Goal: Task Accomplishment & Management: Use online tool/utility

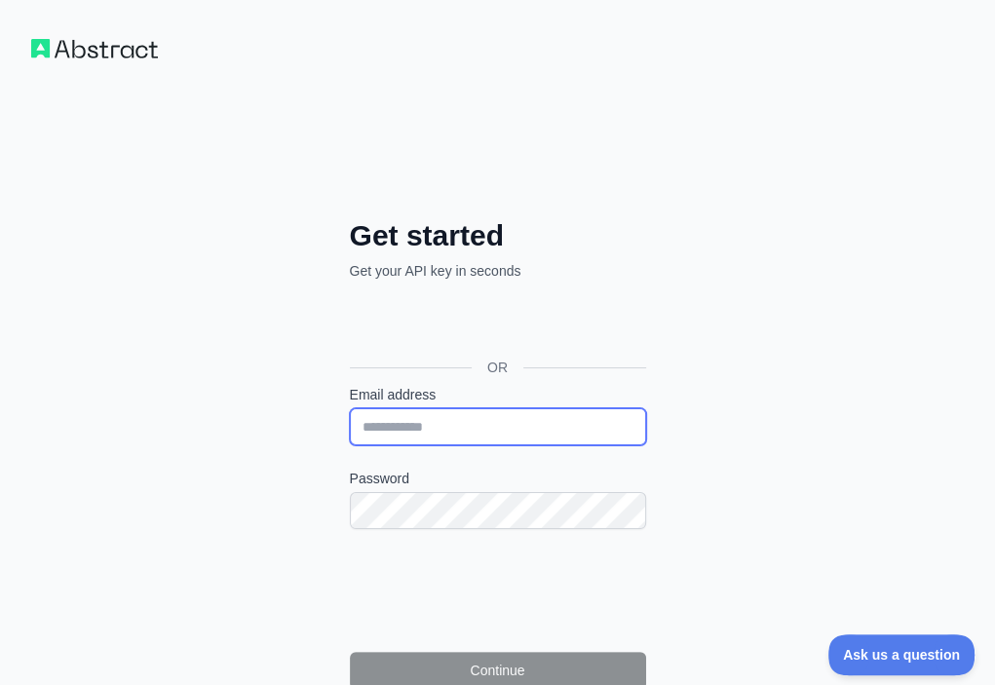
click at [350, 408] on input "Email address" at bounding box center [498, 426] width 296 height 37
paste input "**********"
type input "**********"
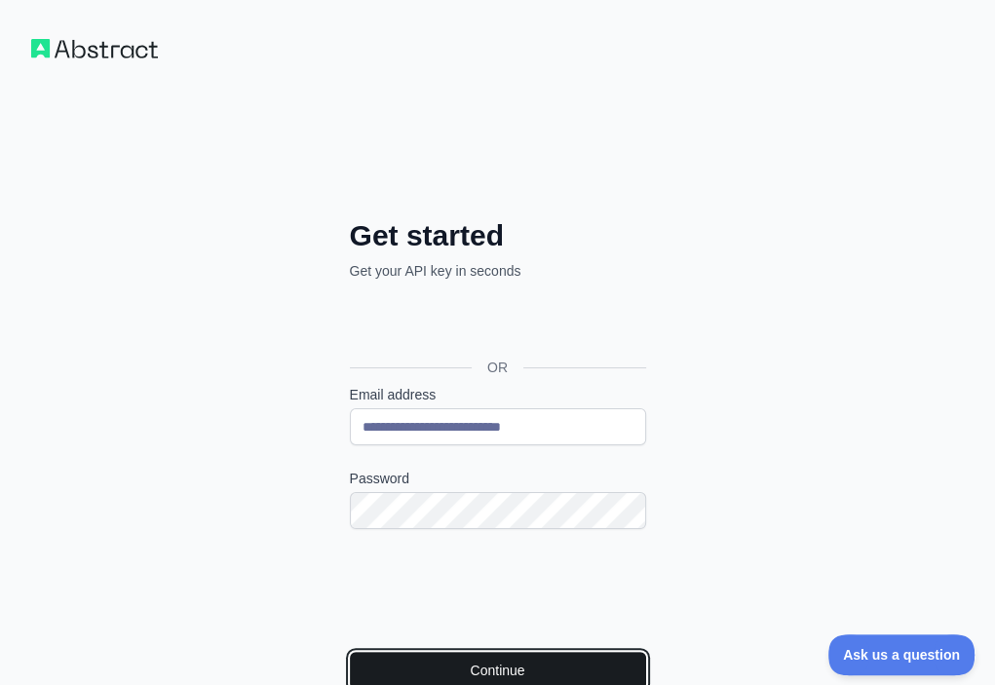
click at [378, 652] on button "Continue" at bounding box center [498, 670] width 296 height 37
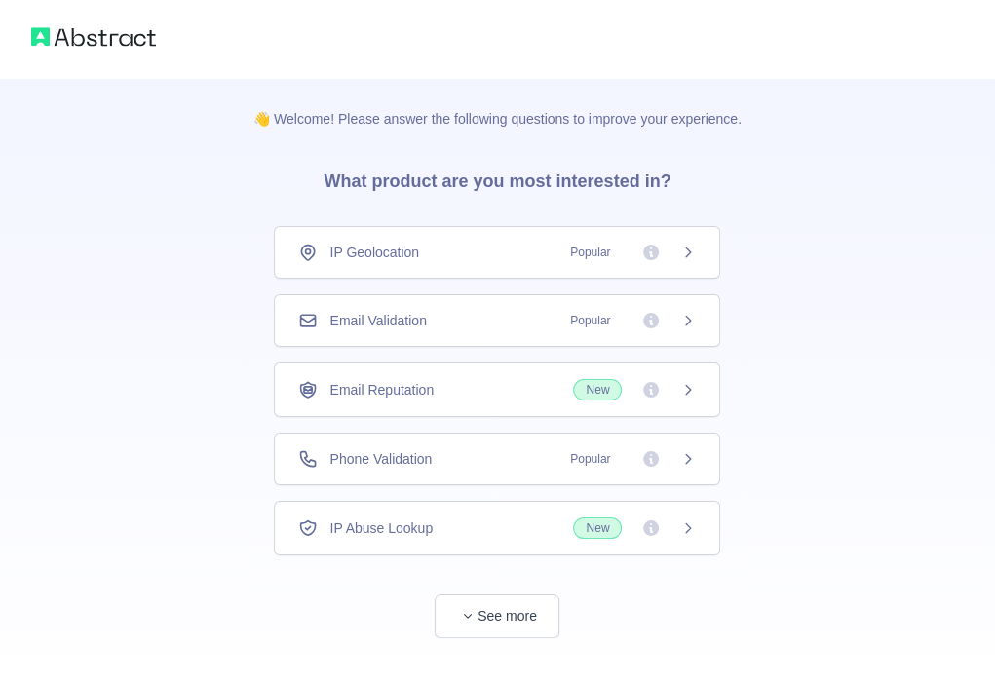
click at [511, 324] on div "Email Validation Popular" at bounding box center [497, 320] width 398 height 19
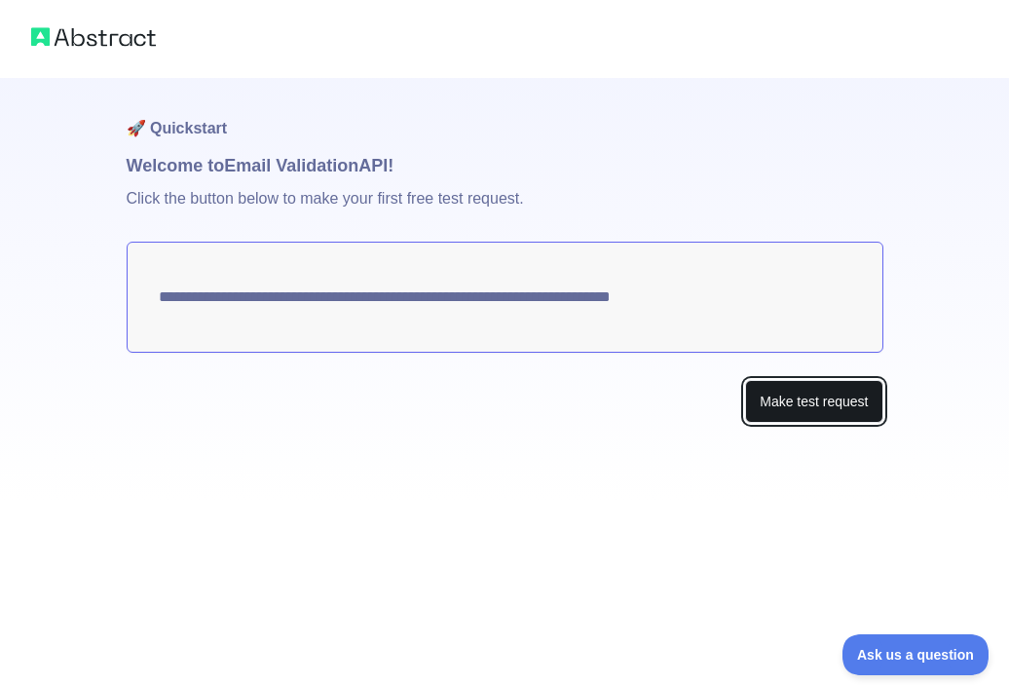
click at [789, 394] on button "Make test request" at bounding box center [813, 402] width 137 height 44
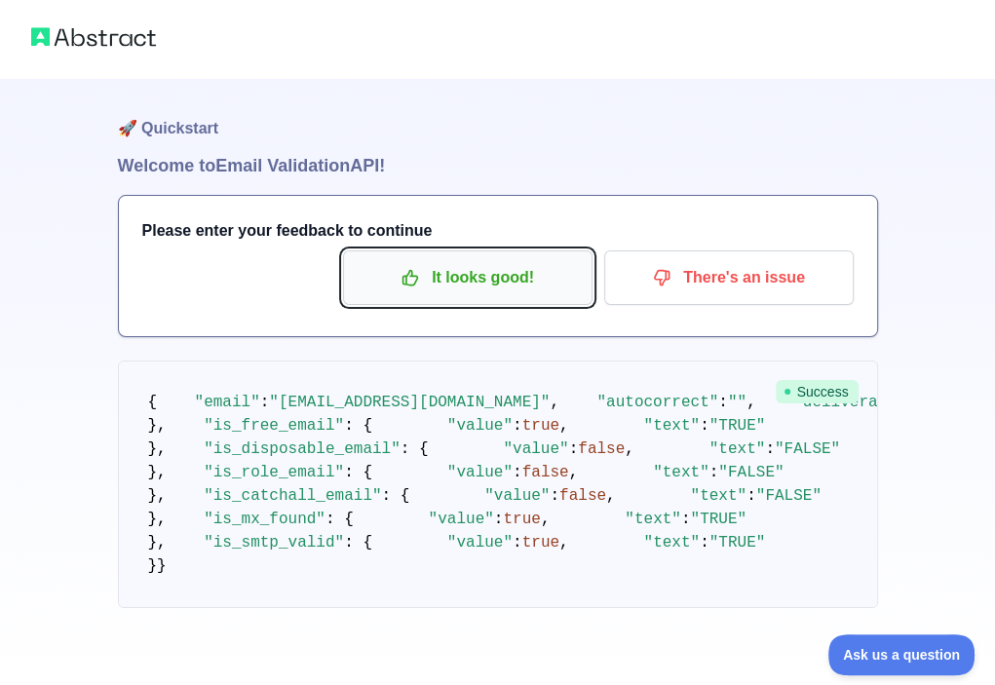
click at [516, 279] on p "It looks good!" at bounding box center [468, 277] width 220 height 33
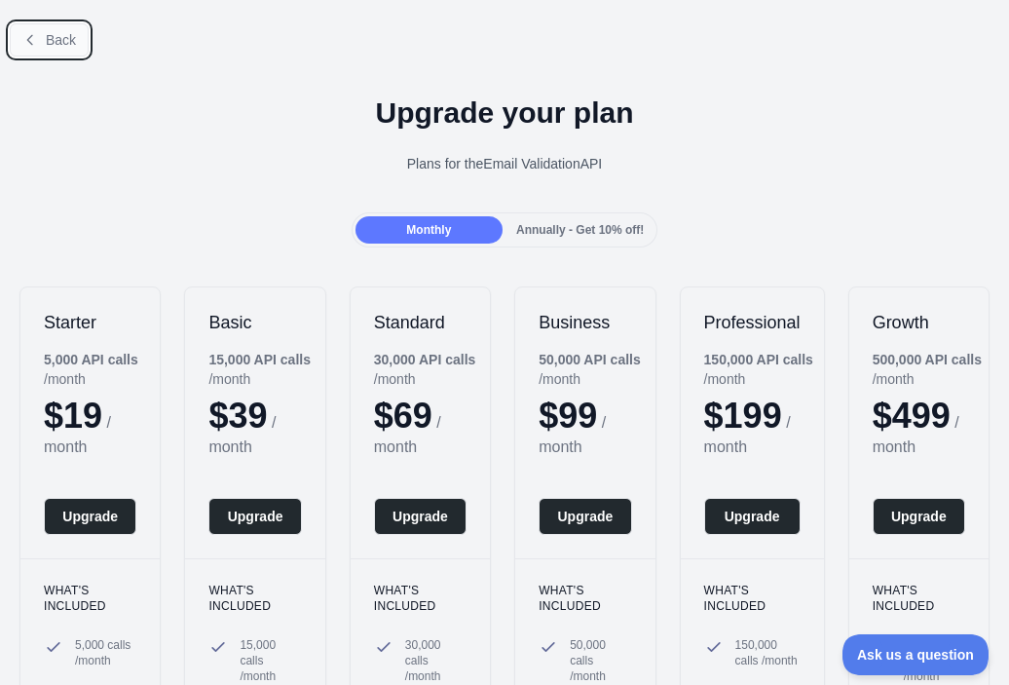
click at [43, 24] on button "Back" at bounding box center [49, 39] width 79 height 33
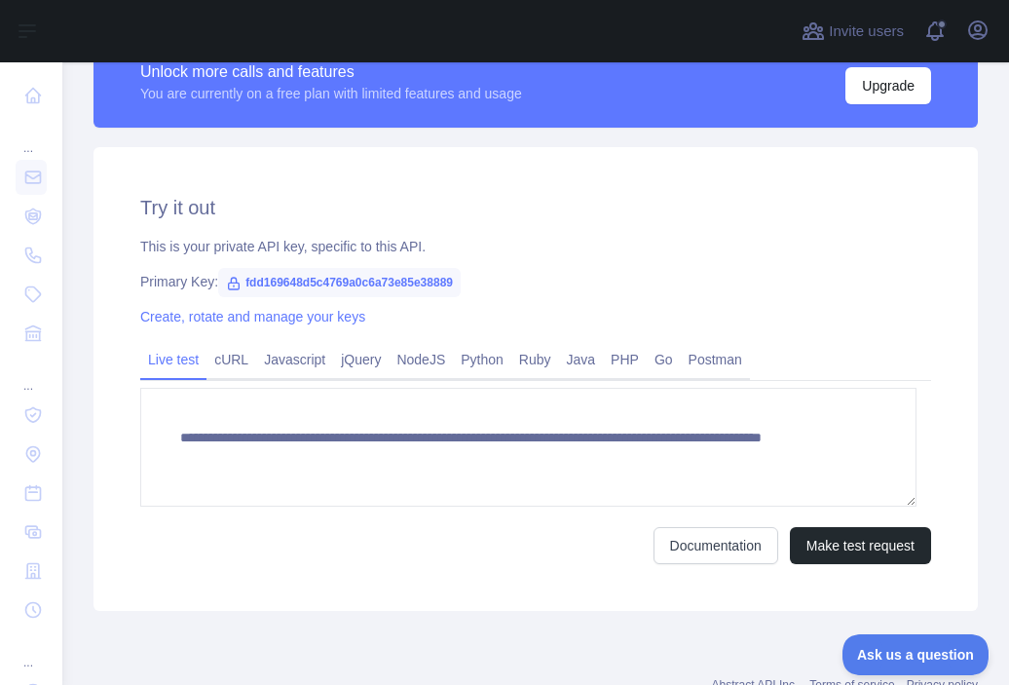
scroll to position [587, 0]
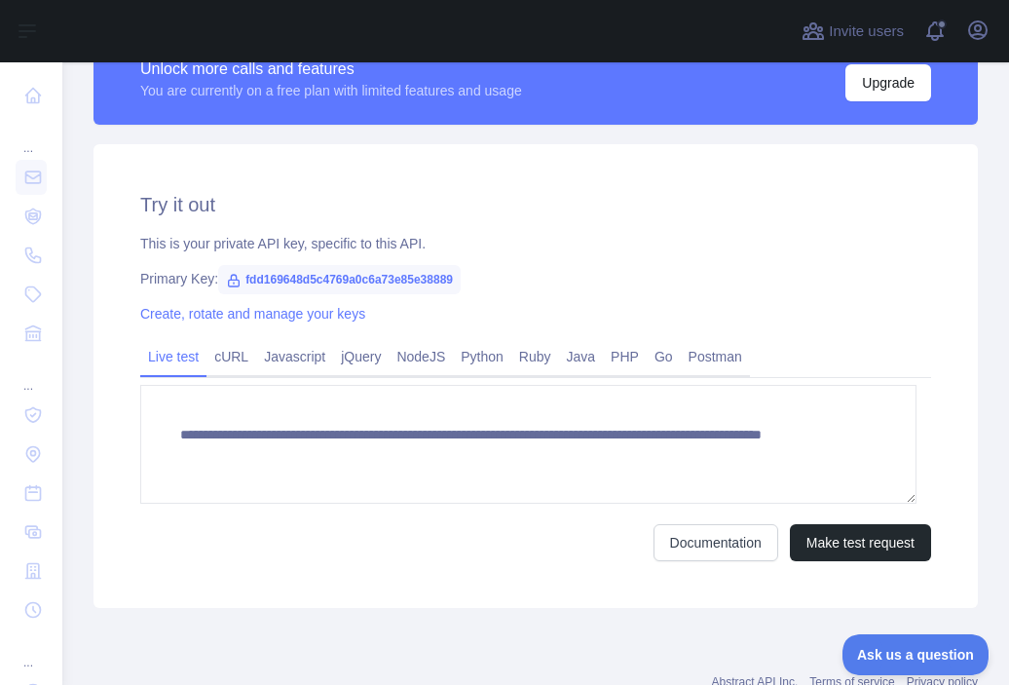
click at [345, 282] on span "fdd169648d5c4769a0c6a73e85e38889" at bounding box center [339, 279] width 243 height 29
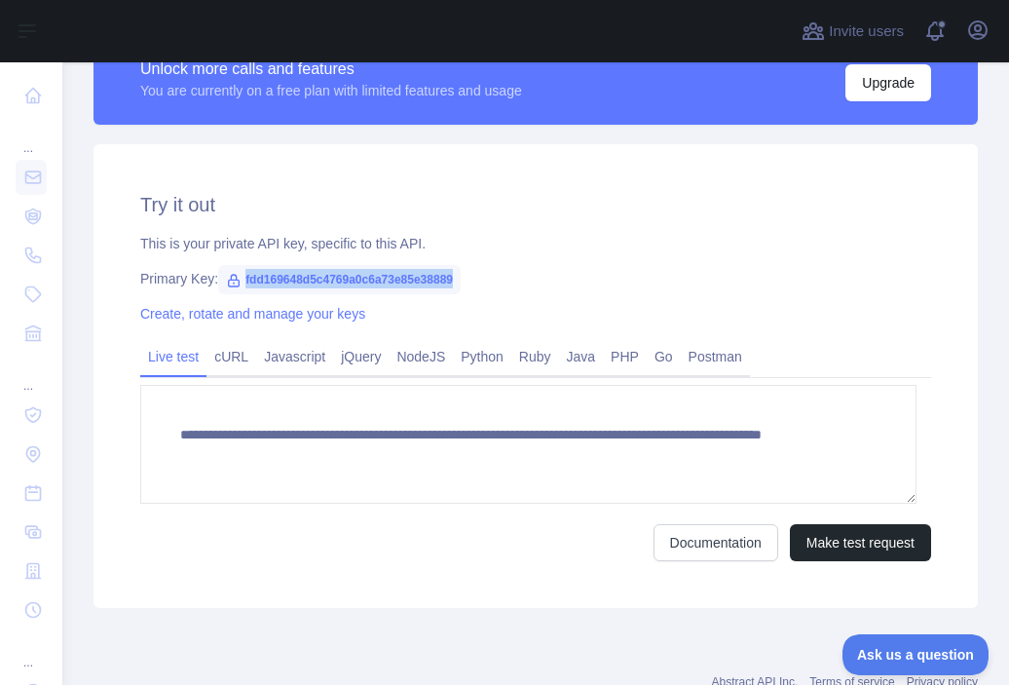
click at [345, 282] on span "fdd169648d5c4769a0c6a73e85e38889" at bounding box center [339, 279] width 243 height 29
copy span "fdd169648d5c4769a0c6a73e85e38889"
